Goal: Navigation & Orientation: Find specific page/section

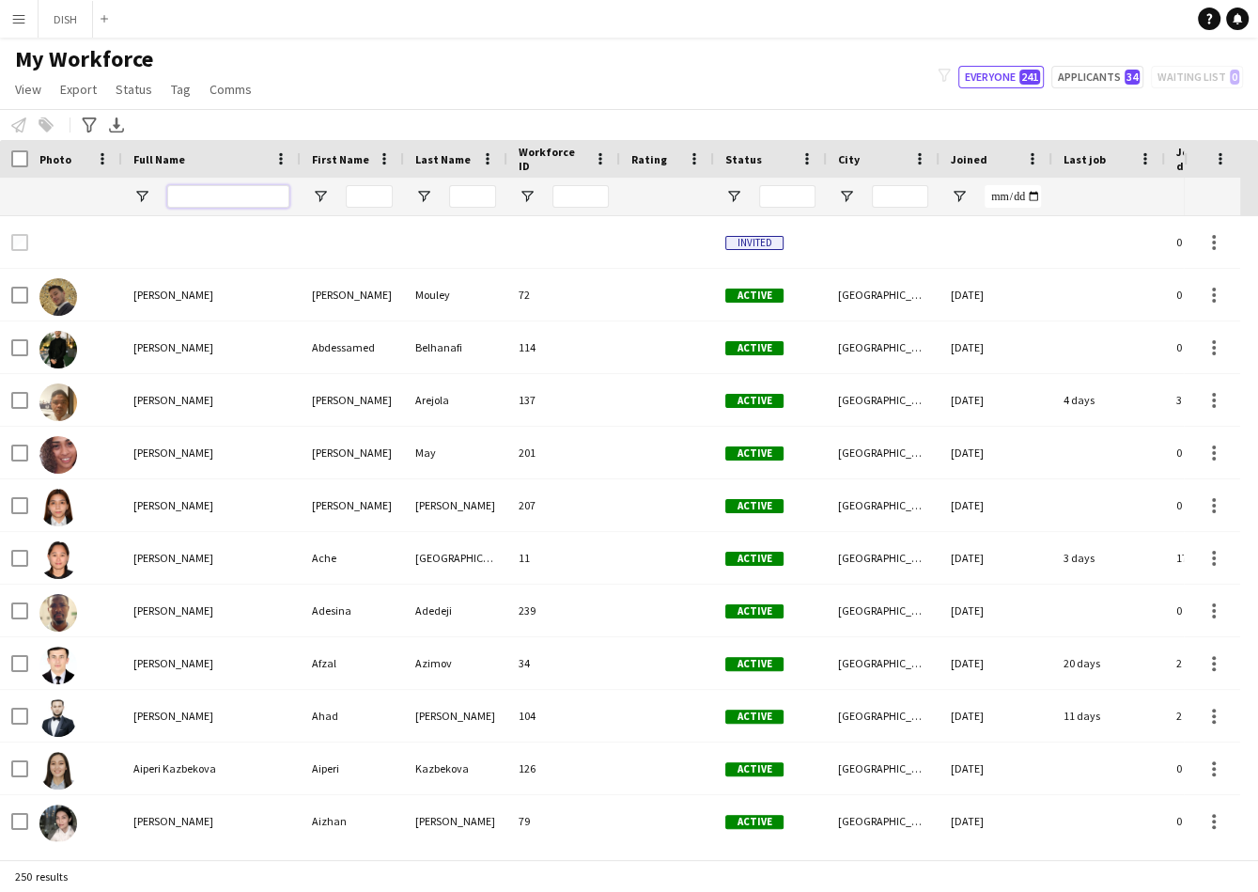
click at [209, 203] on input "Full Name Filter Input" at bounding box center [228, 196] width 122 height 23
click at [63, 48] on span "My Workforce" at bounding box center [84, 59] width 138 height 28
click at [70, 36] on button "DISH Close" at bounding box center [66, 19] width 54 height 37
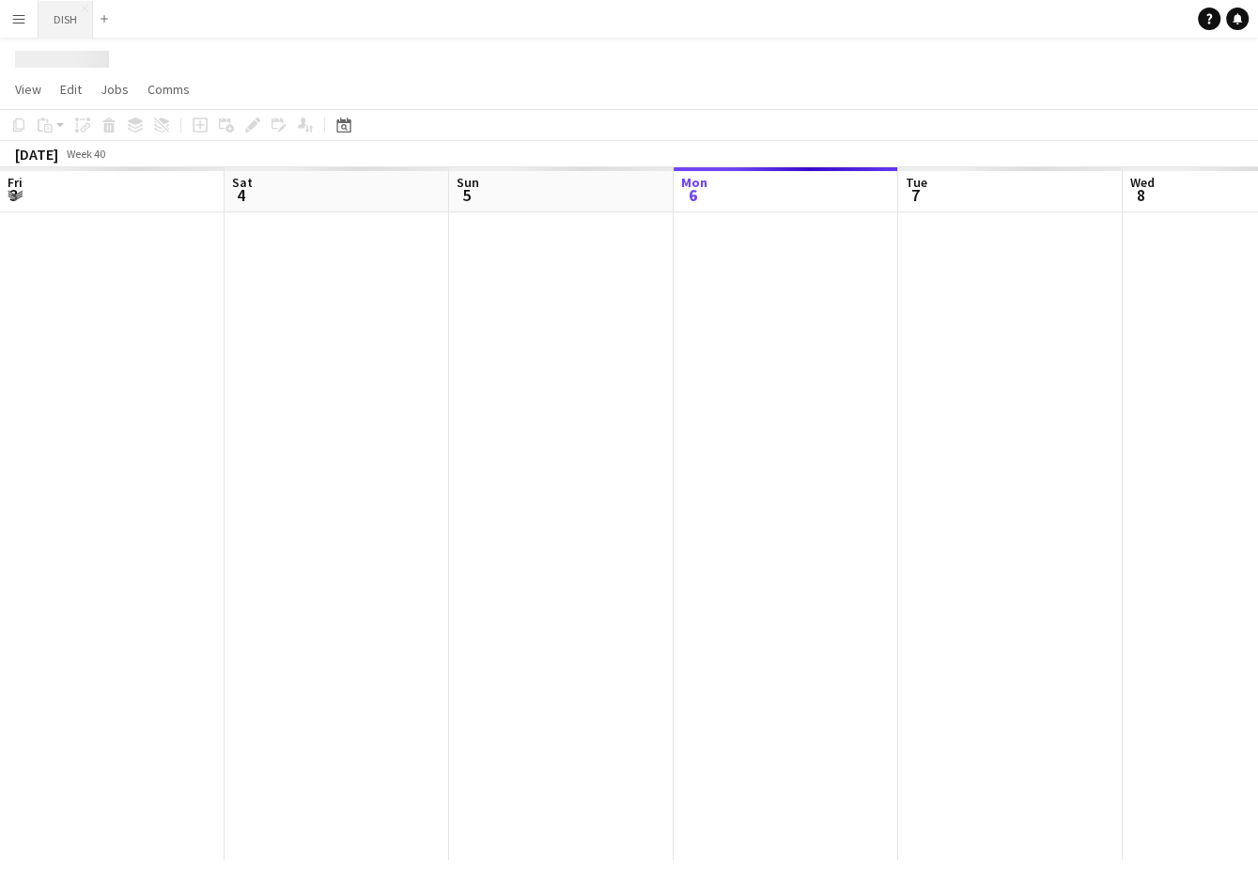
scroll to position [0, 449]
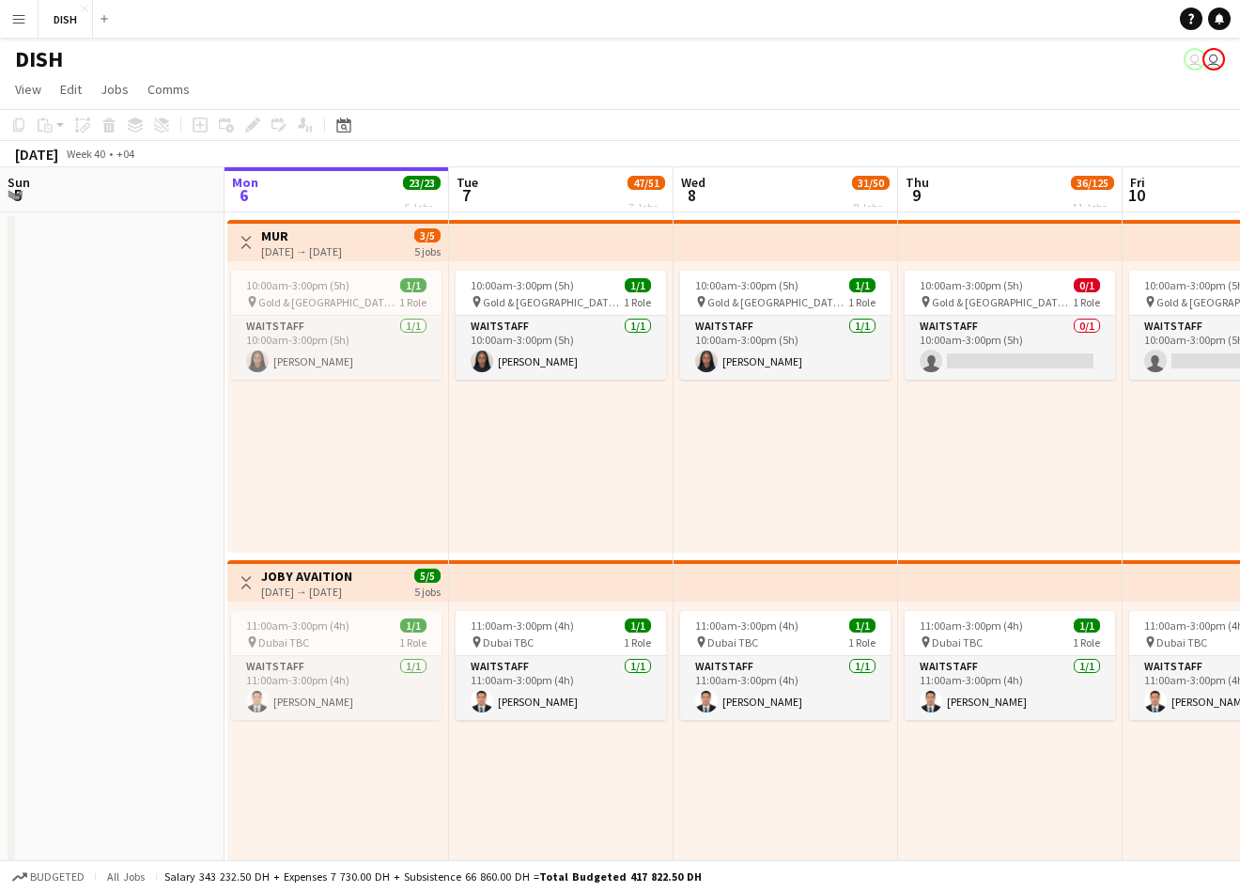
click at [9, 21] on button "Menu" at bounding box center [19, 19] width 38 height 38
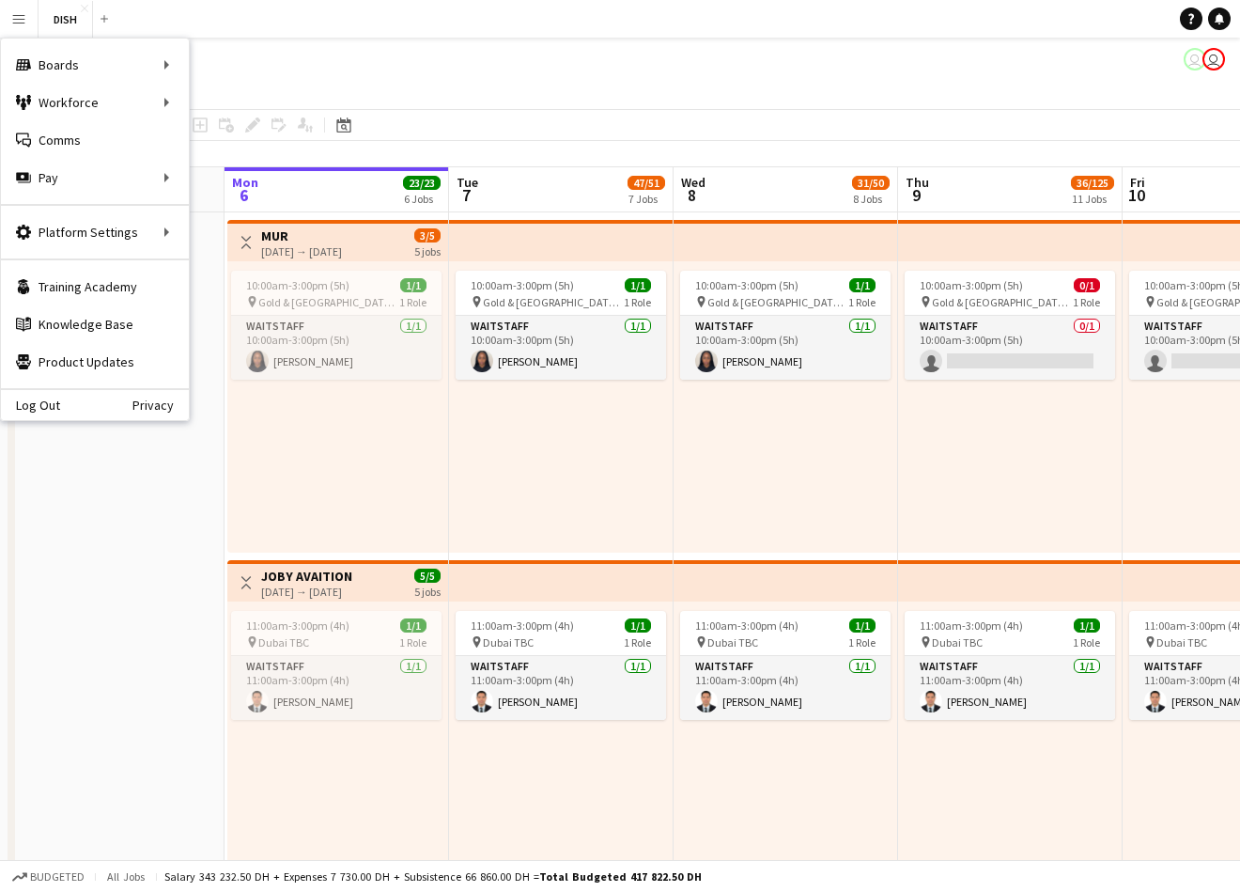
click at [489, 75] on app-page-menu "View Day view expanded Day view collapsed Month view Date picker Jump to [DATE]…" at bounding box center [620, 91] width 1240 height 36
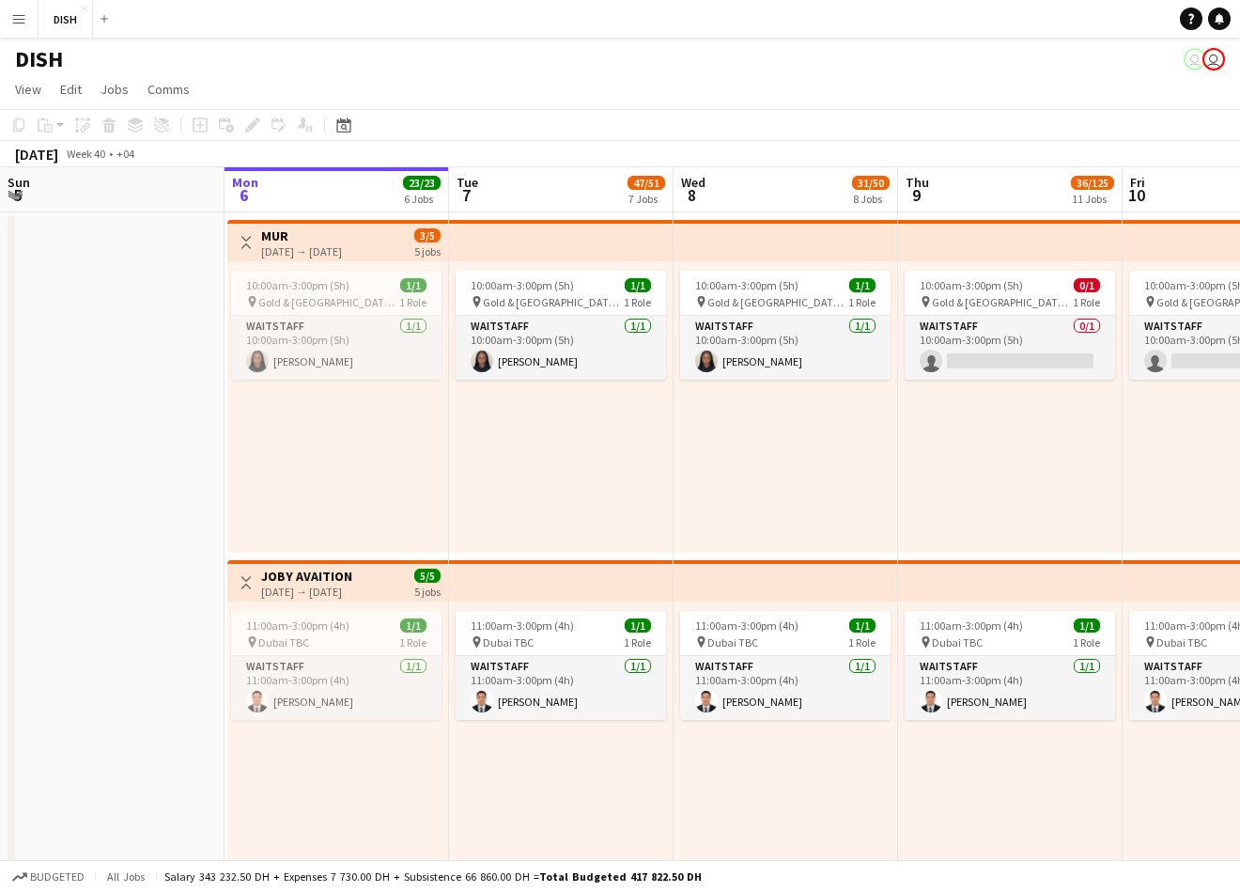
click at [17, 25] on app-icon "Menu" at bounding box center [18, 18] width 15 height 15
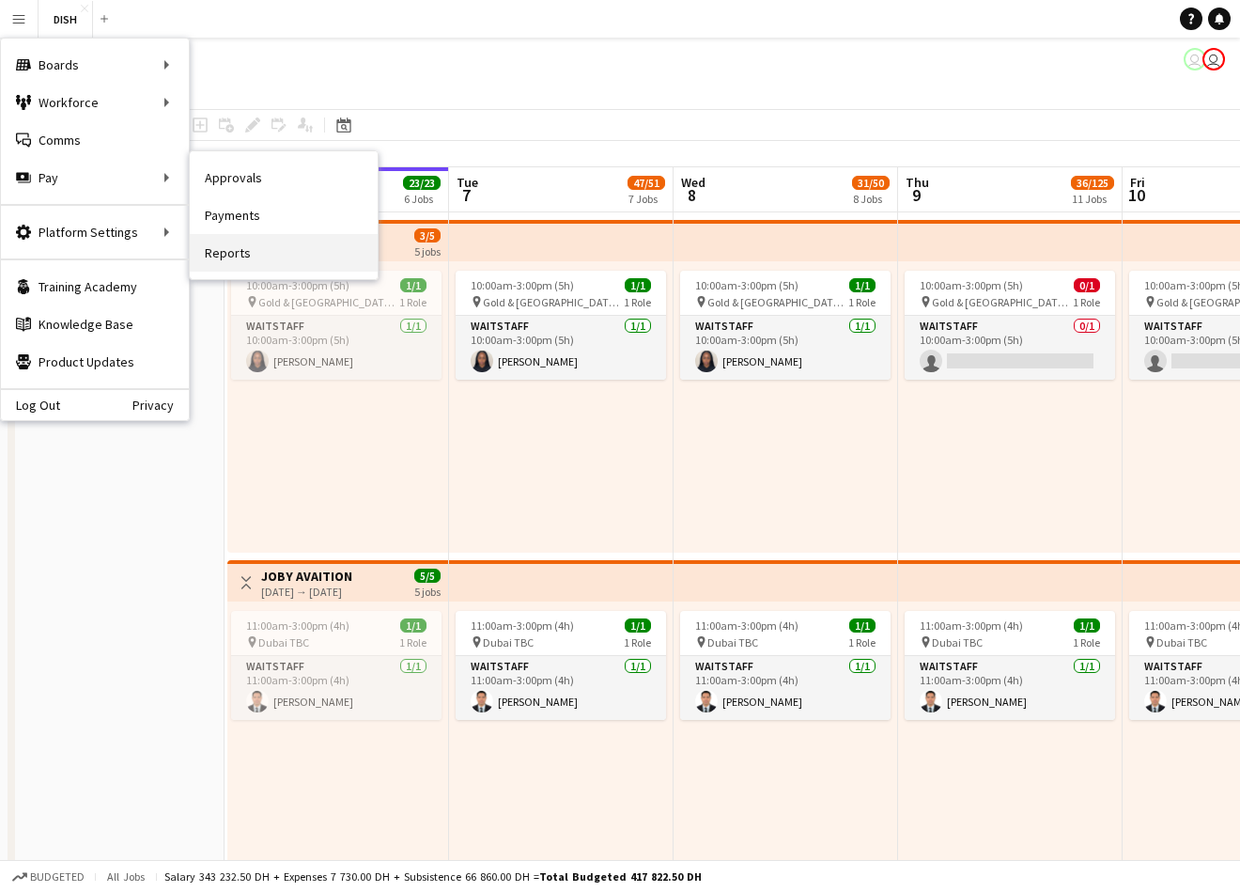
click at [245, 240] on link "Reports" at bounding box center [284, 253] width 188 height 38
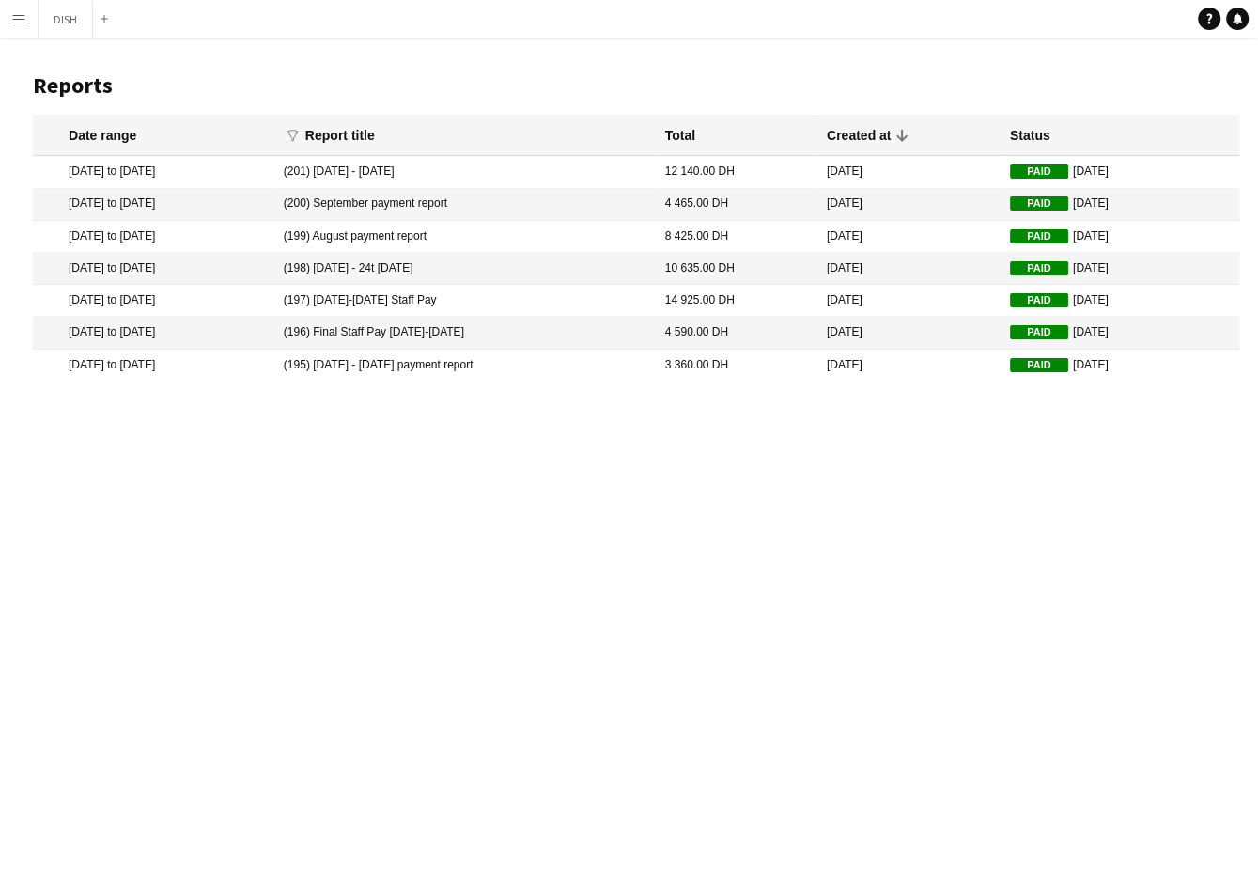
click at [28, 23] on button "Menu" at bounding box center [19, 19] width 38 height 38
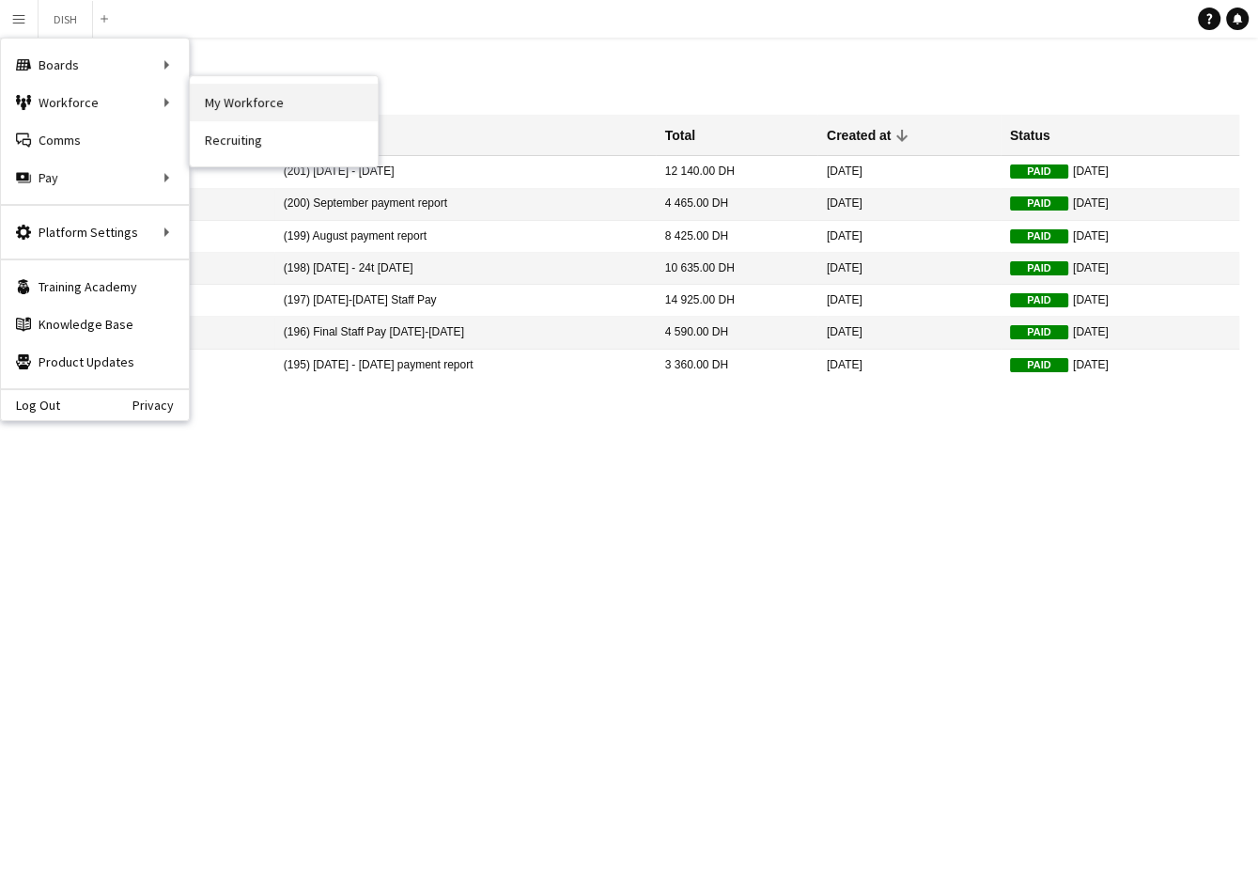
click at [223, 101] on link "My Workforce" at bounding box center [284, 103] width 188 height 38
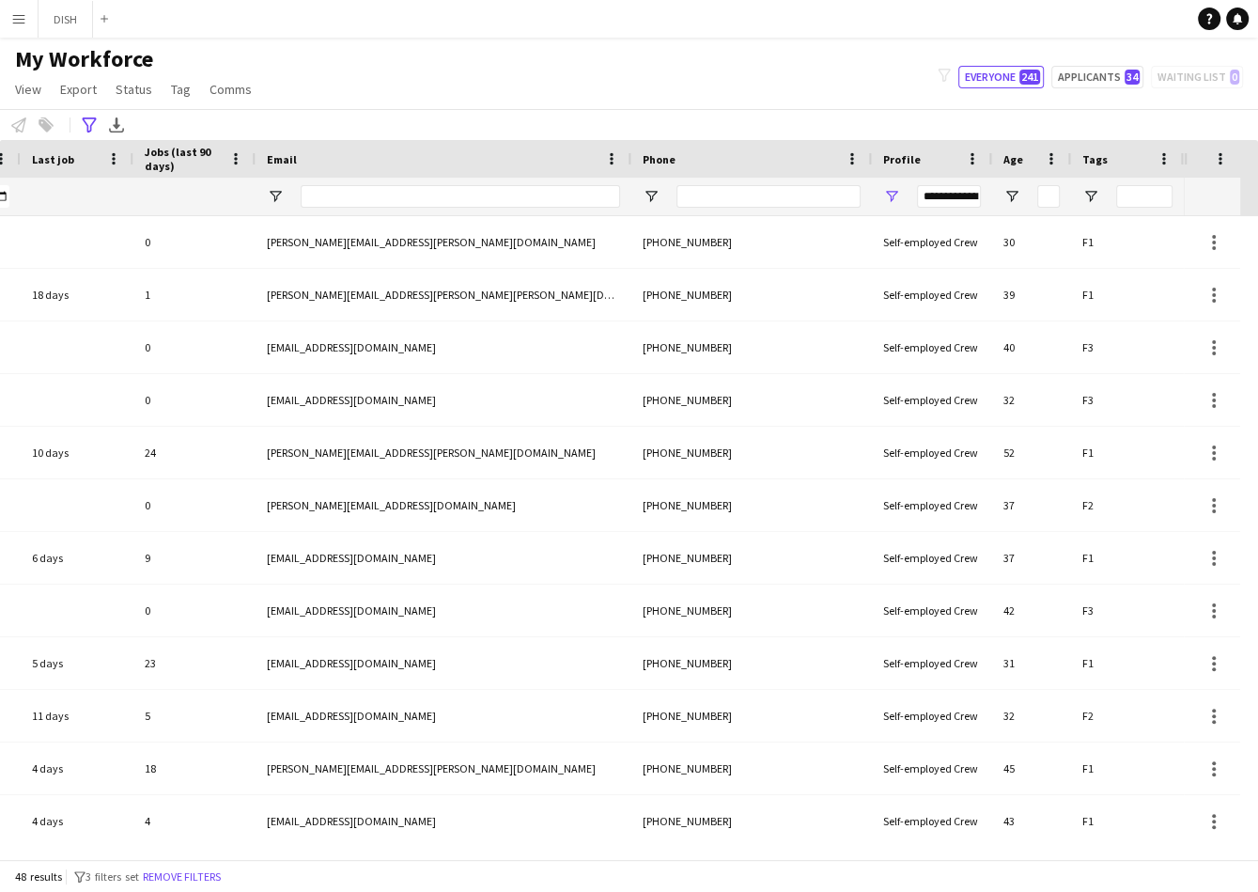
click at [959, 194] on div "**********" at bounding box center [949, 196] width 64 height 23
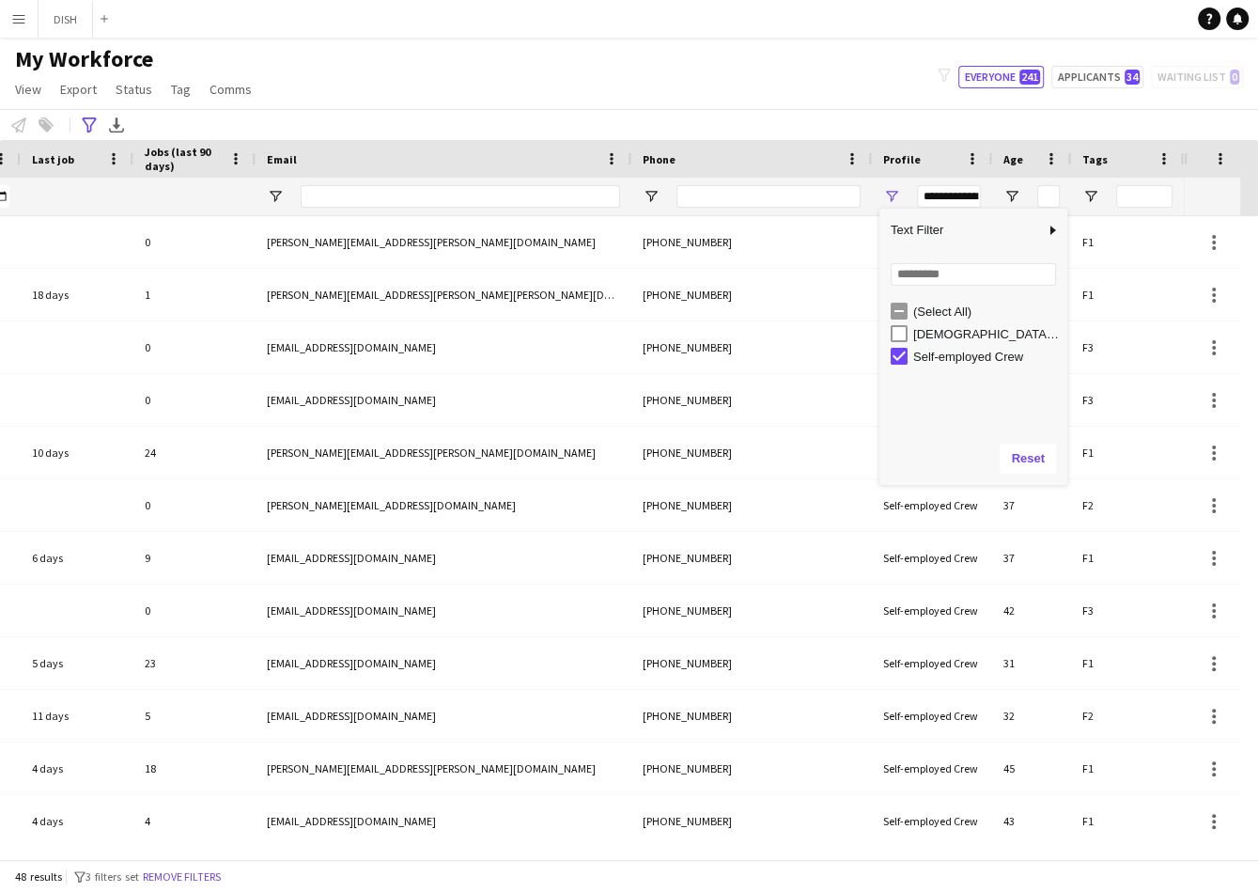
click at [899, 345] on div "Self-employed Crew" at bounding box center [979, 356] width 177 height 23
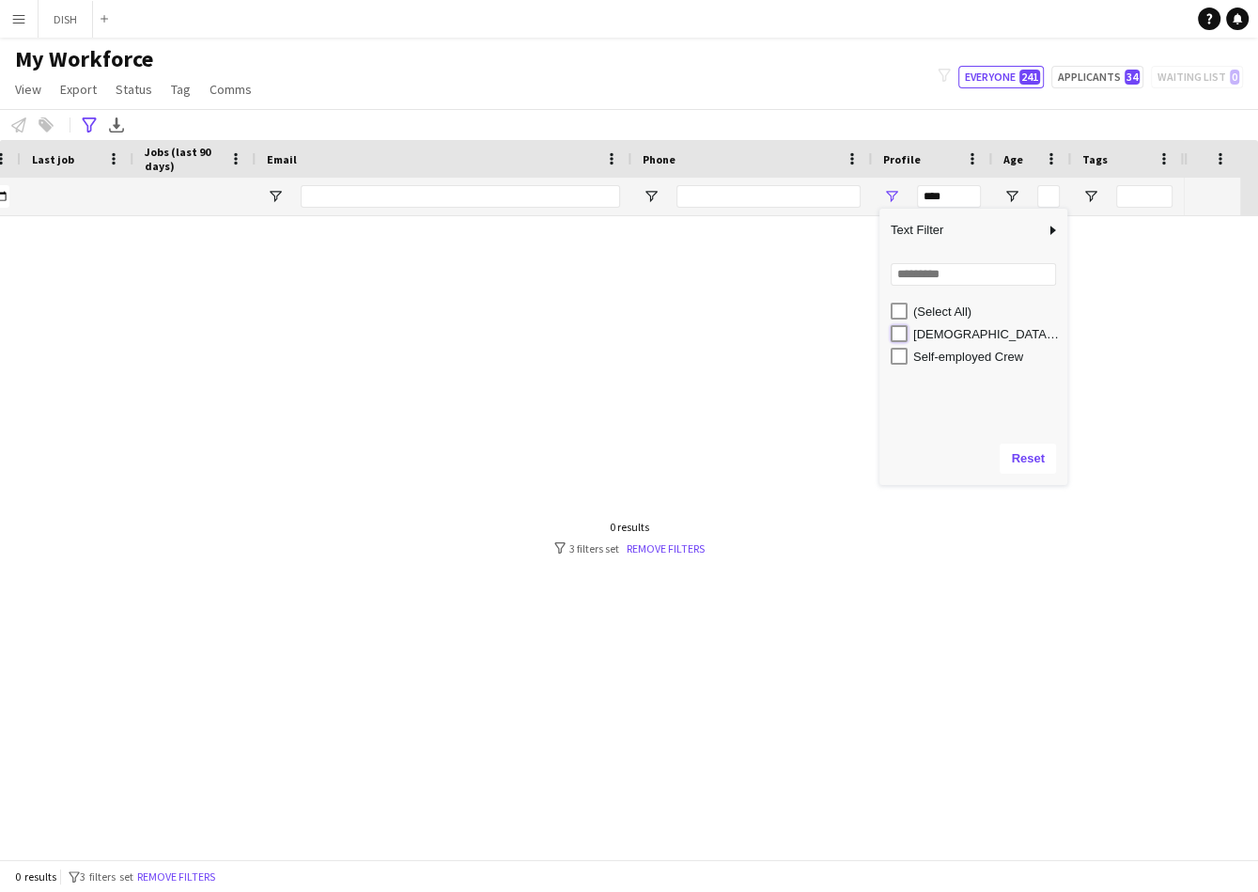
type input "**********"
